Goal: Communication & Community: Ask a question

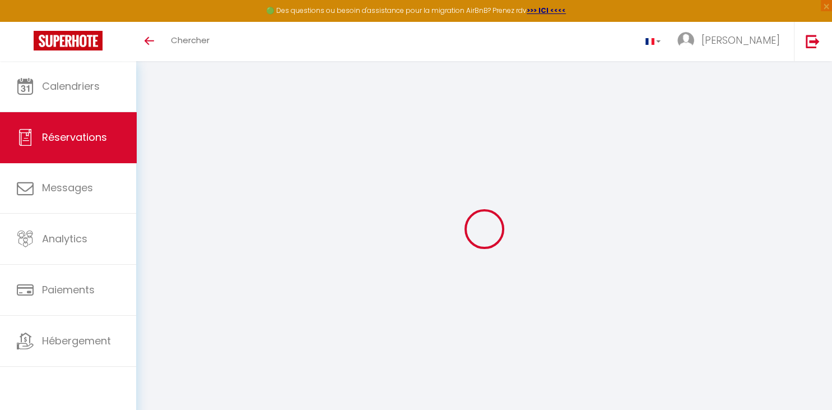
click at [87, 137] on span "Réservations" at bounding box center [74, 137] width 65 height 14
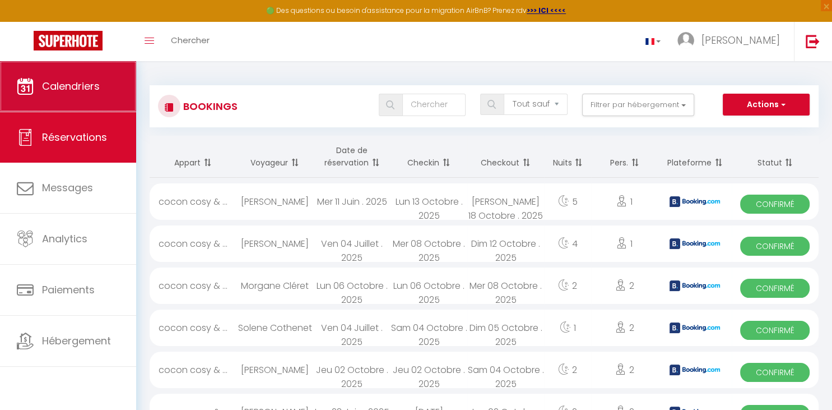
click at [95, 68] on link "Calendriers" at bounding box center [68, 86] width 136 height 50
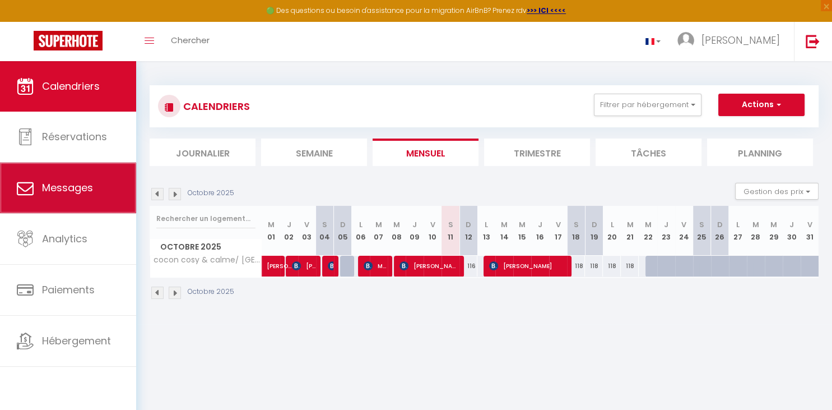
click at [64, 170] on link "Messages" at bounding box center [68, 188] width 136 height 50
select select "message"
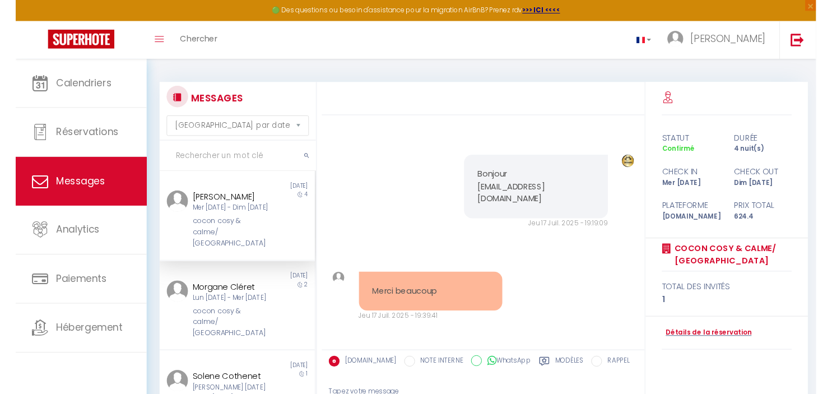
scroll to position [1575, 0]
